Goal: Task Accomplishment & Management: Complete application form

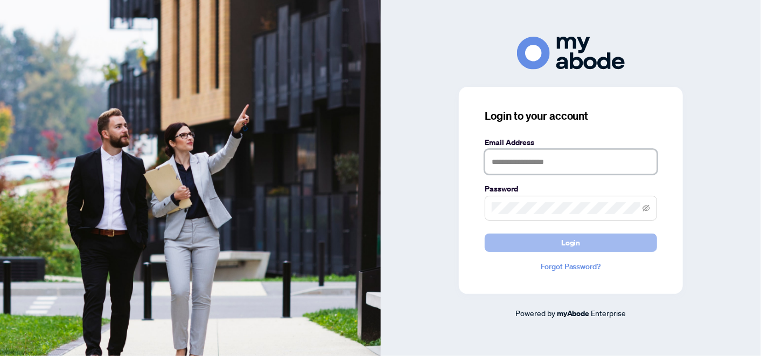
type input "**********"
click at [560, 239] on button "Login" at bounding box center [571, 242] width 172 height 18
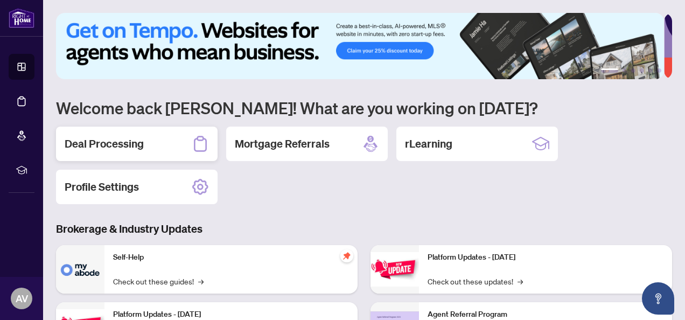
click at [147, 141] on div "Deal Processing" at bounding box center [137, 144] width 162 height 34
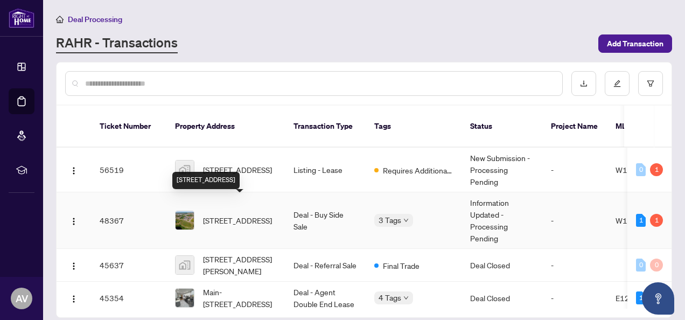
click at [247, 214] on span "21-2488 Post Rd, Oakville, Ontario L6H 0K1, Canada" at bounding box center [237, 220] width 69 height 12
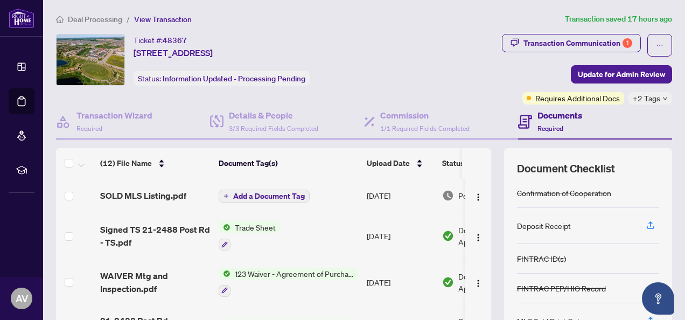
scroll to position [108, 0]
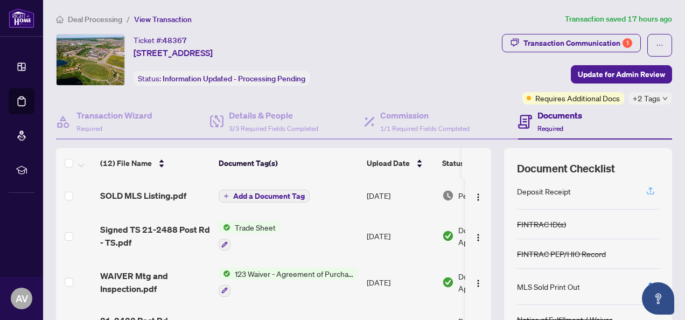
click at [646, 190] on icon "button" at bounding box center [651, 191] width 10 height 10
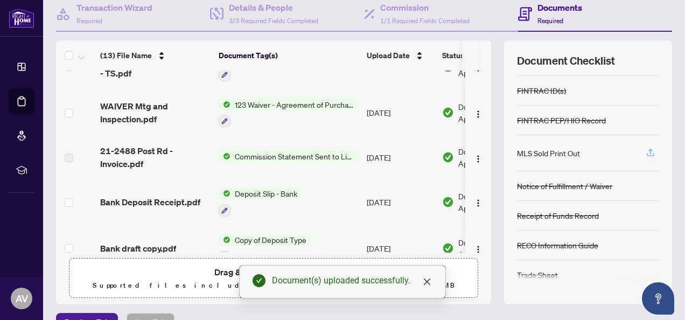
click at [646, 148] on icon "button" at bounding box center [651, 153] width 10 height 10
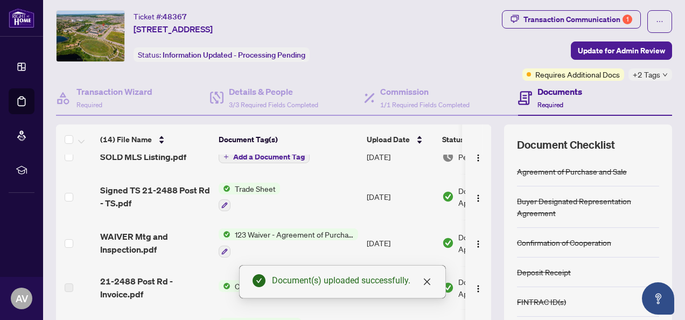
scroll to position [0, 0]
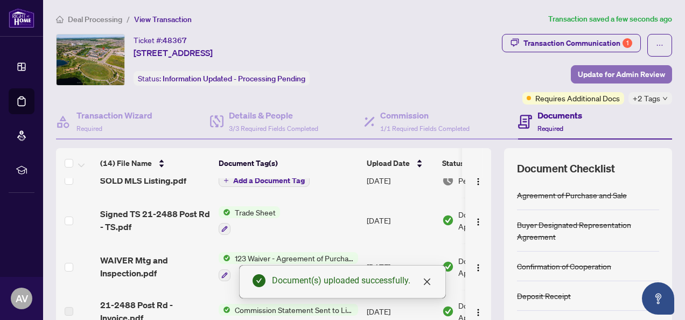
click at [625, 72] on span "Update for Admin Review" at bounding box center [621, 74] width 87 height 17
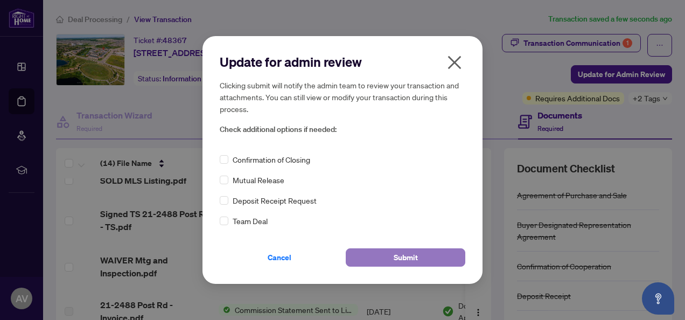
click at [431, 256] on button "Submit" at bounding box center [406, 257] width 120 height 18
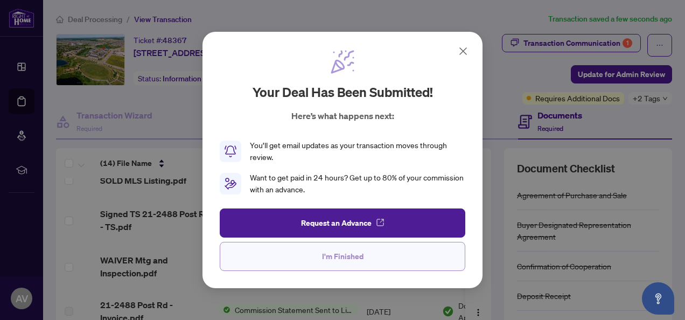
click at [370, 259] on button "I'm Finished" at bounding box center [343, 256] width 246 height 29
